Goal: Task Accomplishment & Management: Manage account settings

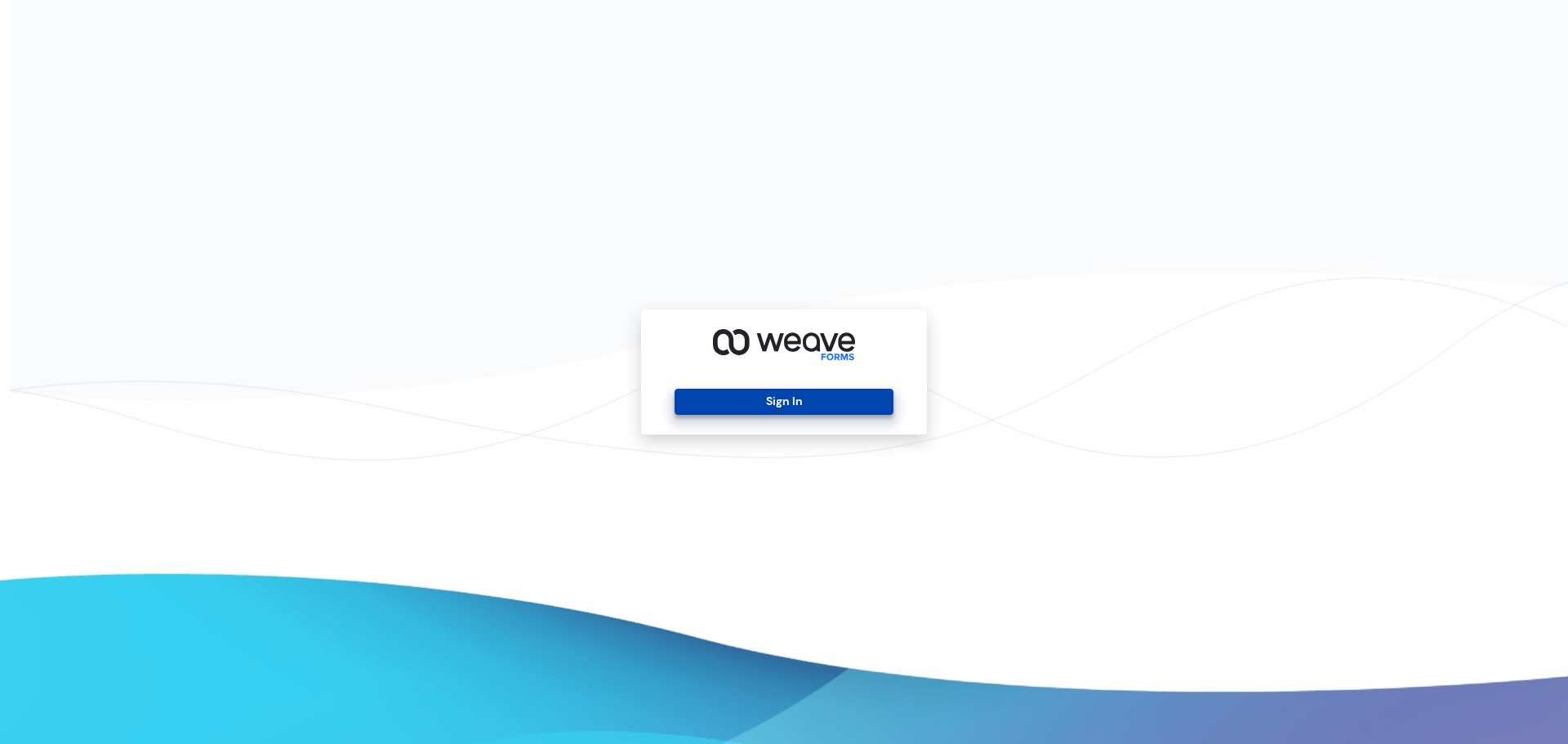
click at [813, 405] on button "Sign In" at bounding box center [784, 402] width 218 height 26
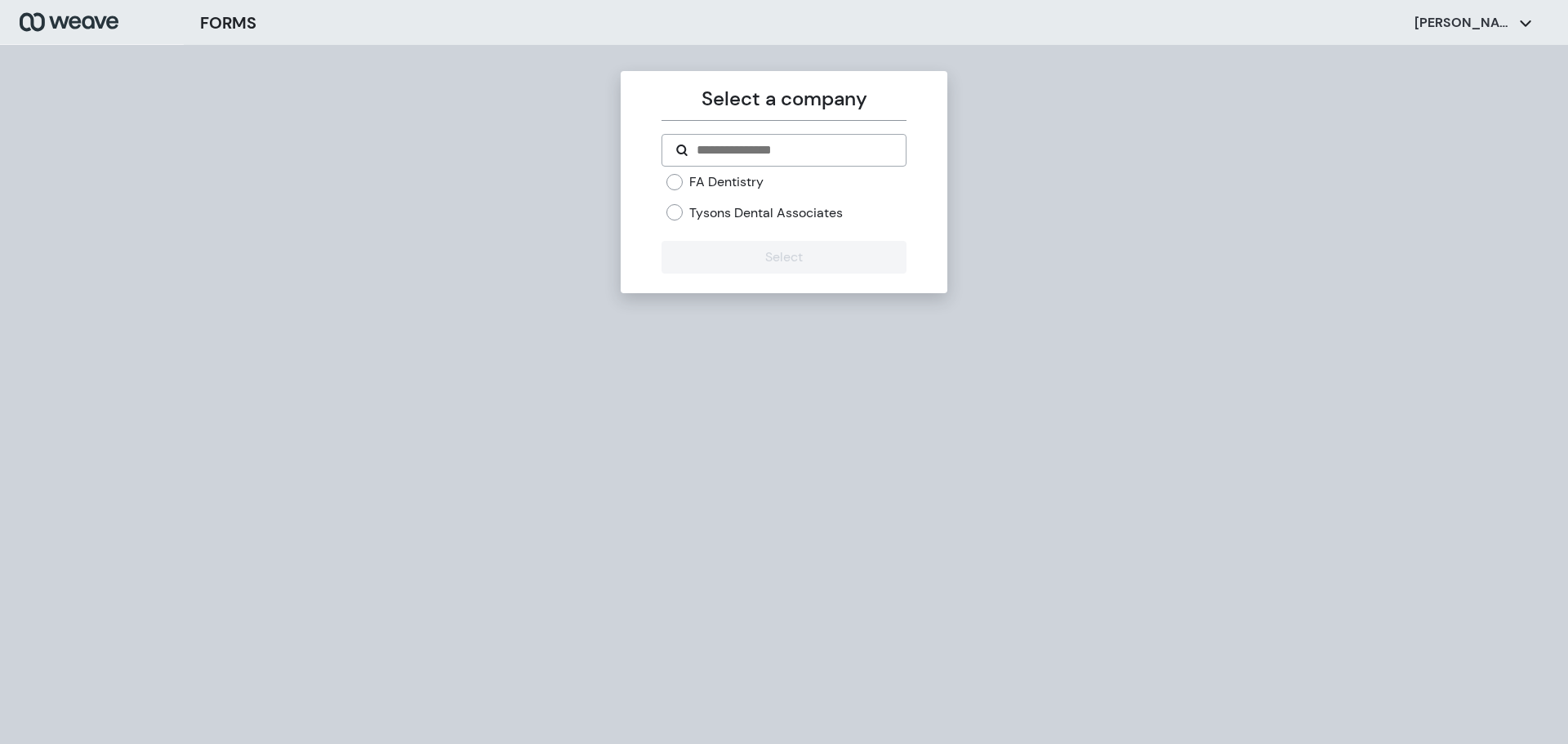
drag, startPoint x: 714, startPoint y: 182, endPoint x: 734, endPoint y: 190, distance: 21.5
click at [715, 182] on label "FA Dentistry" at bounding box center [726, 182] width 74 height 18
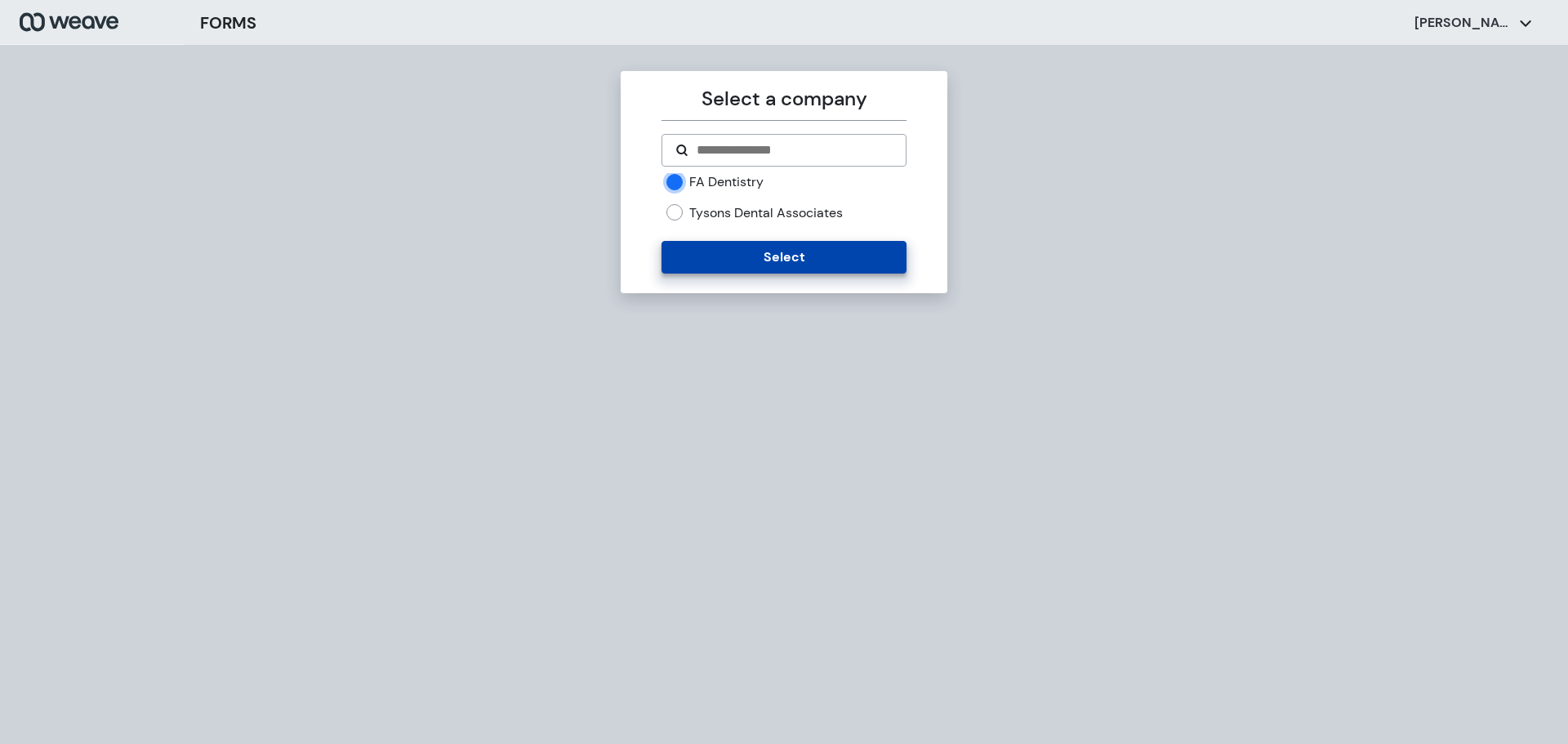
click at [758, 243] on button "Select" at bounding box center [784, 258] width 245 height 33
